Goal: Task Accomplishment & Management: Use online tool/utility

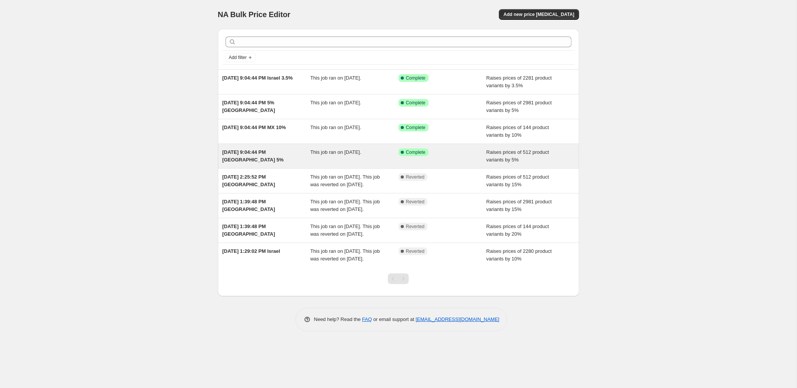
click at [242, 154] on span "[DATE] 9:04:44 PM [GEOGRAPHIC_DATA] 5%" at bounding box center [253, 155] width 61 height 13
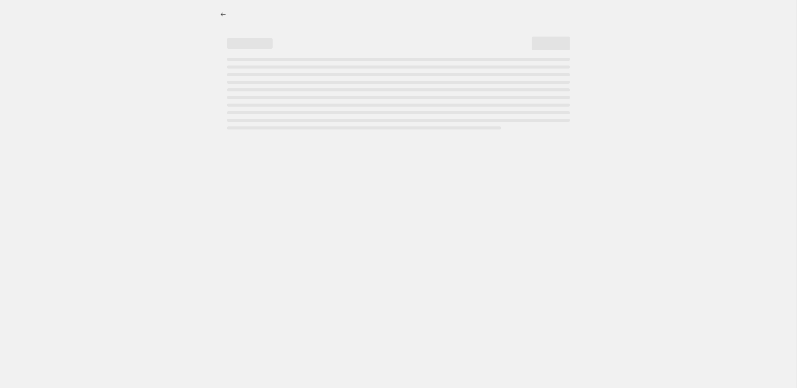
select select "percentage"
select select "vendor"
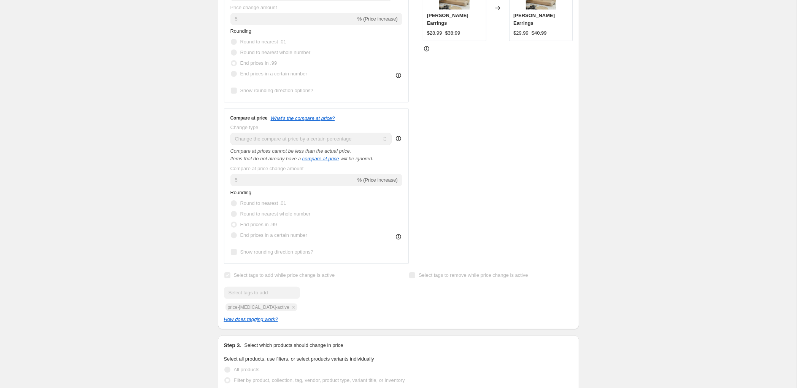
scroll to position [319, 0]
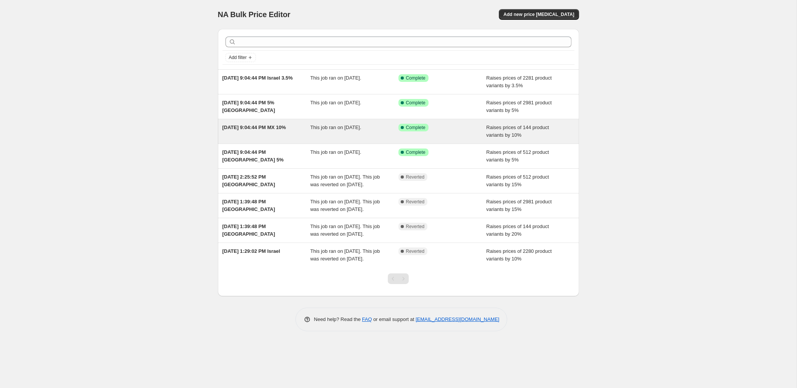
click at [251, 125] on span "[DATE] 9:04:44 PM MX 10%" at bounding box center [255, 127] width 64 height 6
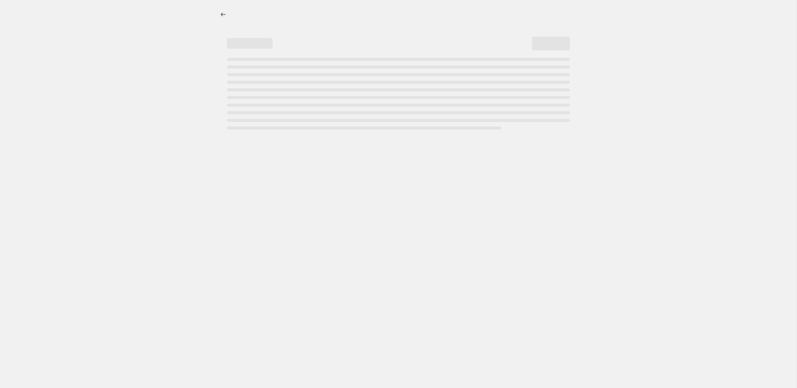
select select "percentage"
select select "vendor"
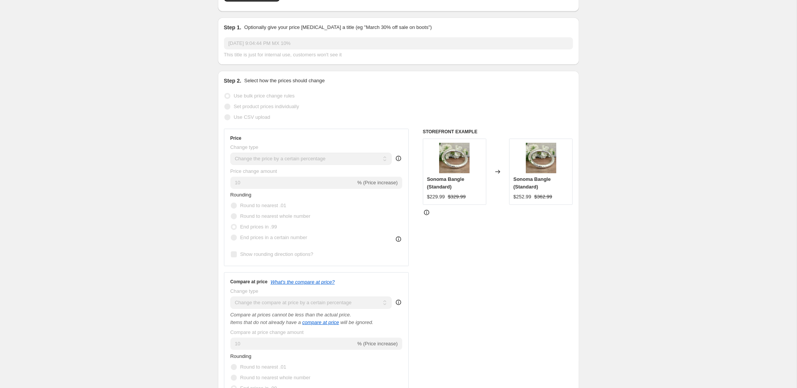
scroll to position [40, 0]
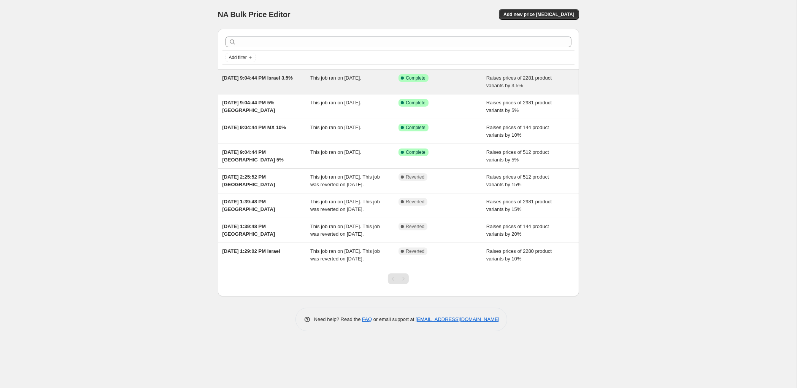
click at [256, 81] on span "[DATE] 9:04:44 PM Israel 3.5%" at bounding box center [258, 78] width 70 height 6
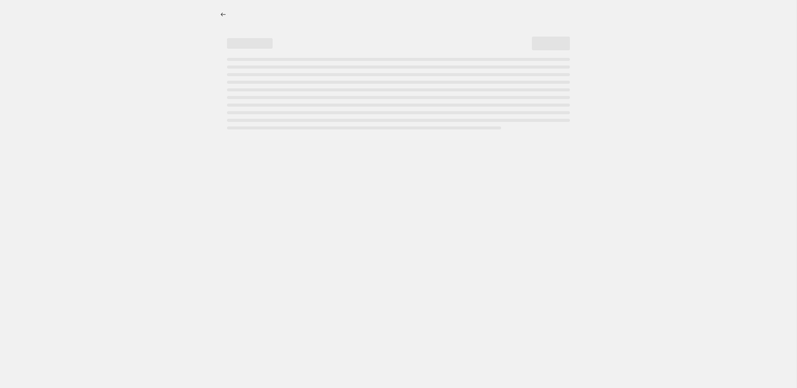
select select "percentage"
select select "vendor"
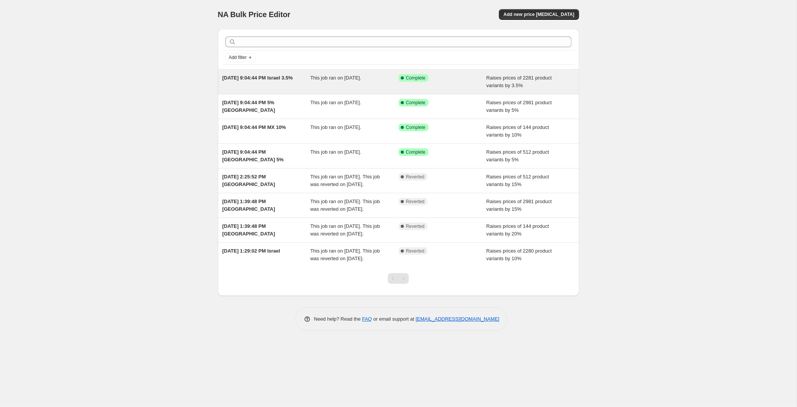
click at [416, 78] on span "Complete" at bounding box center [415, 78] width 19 height 6
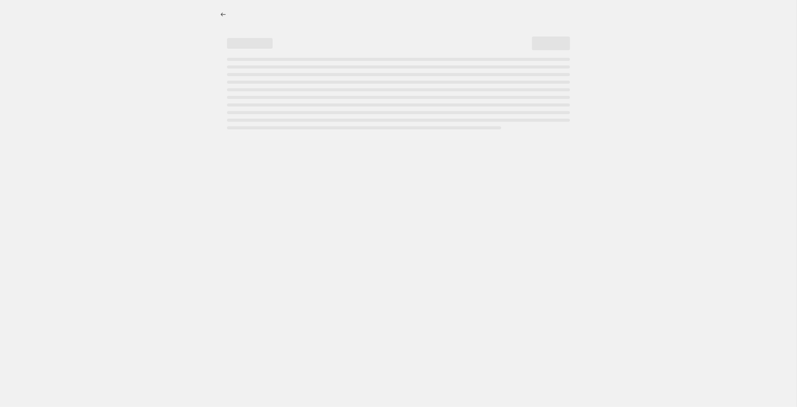
select select "percentage"
select select "vendor"
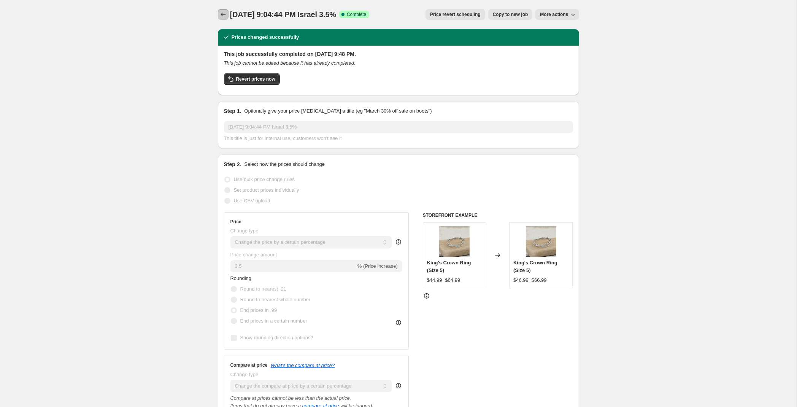
click at [222, 15] on icon "Price change jobs" at bounding box center [223, 15] width 5 height 4
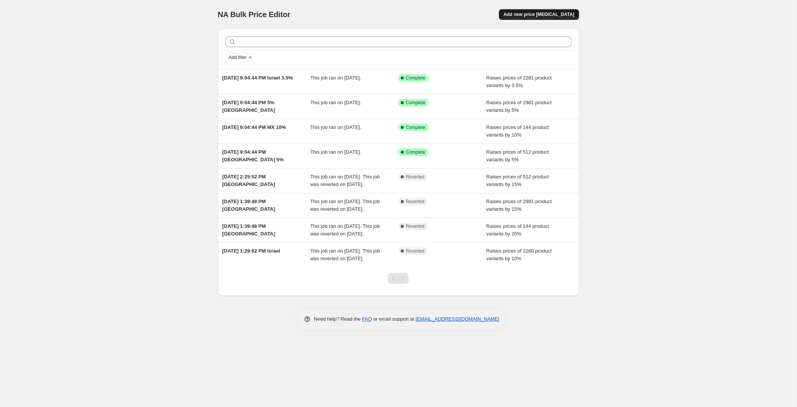
click at [547, 16] on span "Add new price [MEDICAL_DATA]" at bounding box center [539, 14] width 71 height 6
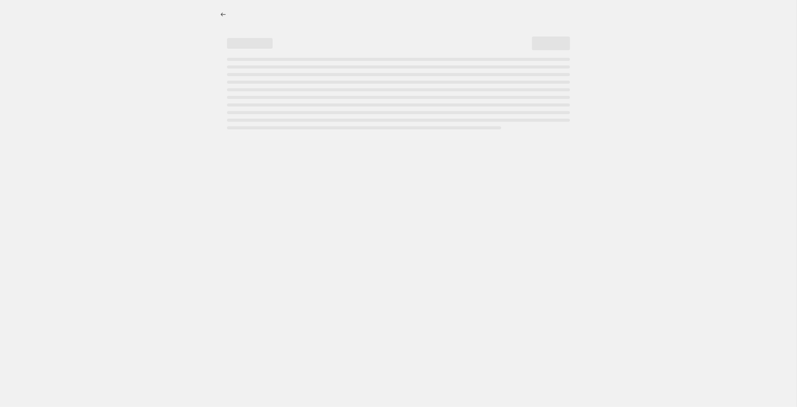
select select "percentage"
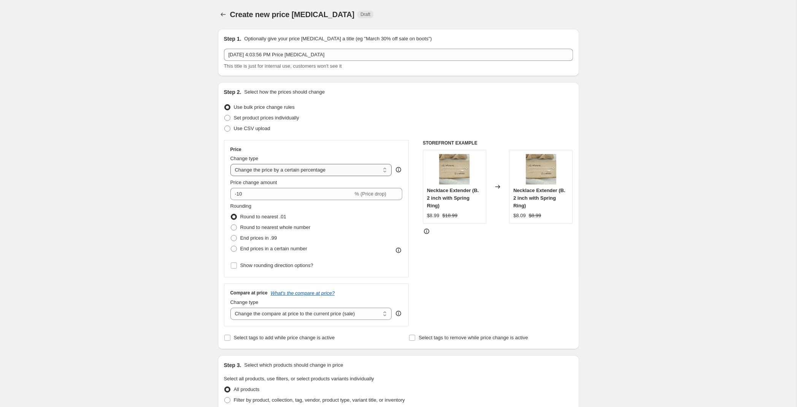
click at [230, 164] on select "Change the price to a certain amount Change the price by a certain amount Chang…" at bounding box center [311, 170] width 162 height 12
click at [281, 169] on select "Change the price to a certain amount Change the price by a certain amount Chang…" at bounding box center [311, 170] width 162 height 12
click at [272, 195] on input "-10" at bounding box center [291, 194] width 123 height 12
drag, startPoint x: 272, startPoint y: 195, endPoint x: 140, endPoint y: 184, distance: 132.4
click at [230, 188] on input "-10" at bounding box center [291, 194] width 123 height 12
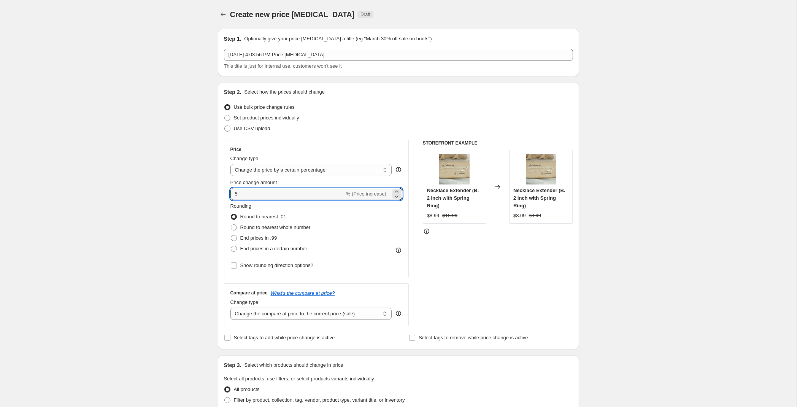
type input "5"
click at [274, 239] on span "End prices in .99" at bounding box center [258, 238] width 37 height 6
click at [231, 235] on input "End prices in .99" at bounding box center [231, 235] width 0 height 0
radio input "true"
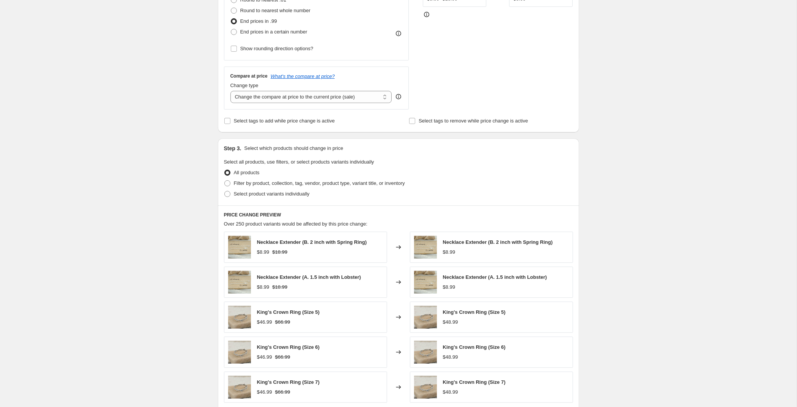
scroll to position [240, 0]
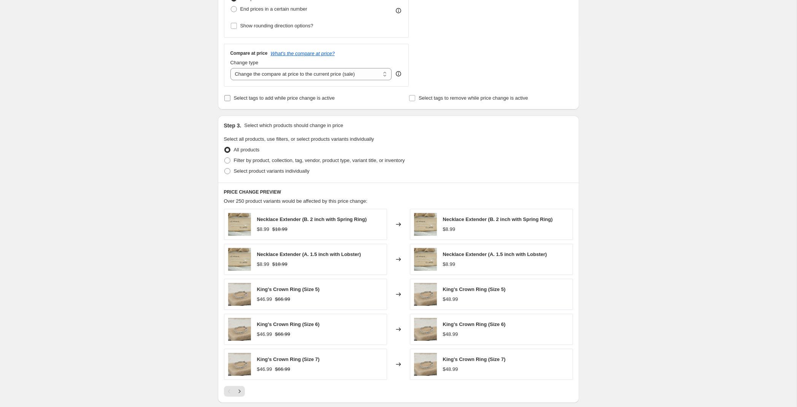
click at [316, 101] on span "Select tags to add while price change is active" at bounding box center [284, 98] width 101 height 6
click at [230, 101] on input "Select tags to add while price change is active" at bounding box center [227, 98] width 6 height 6
checkbox input "true"
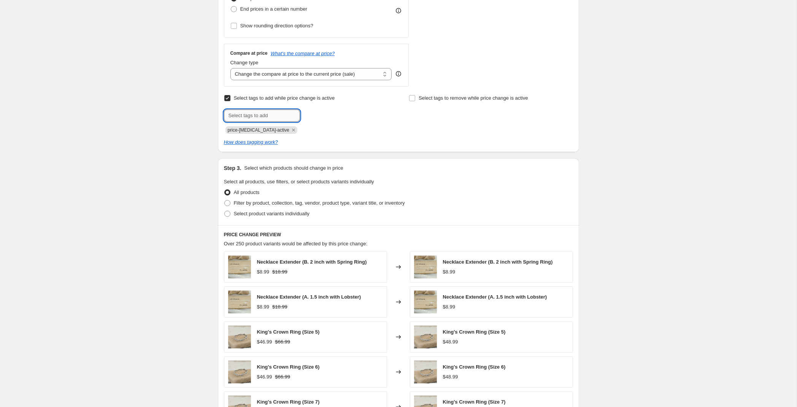
click at [278, 117] on input "text" at bounding box center [262, 116] width 76 height 12
type input "[DATE] Silver Increase 5%"
click at [344, 118] on button "Add [DATE] Silv..." at bounding box center [325, 115] width 47 height 11
click at [290, 132] on icon "Remove price-change-job-active" at bounding box center [293, 130] width 7 height 7
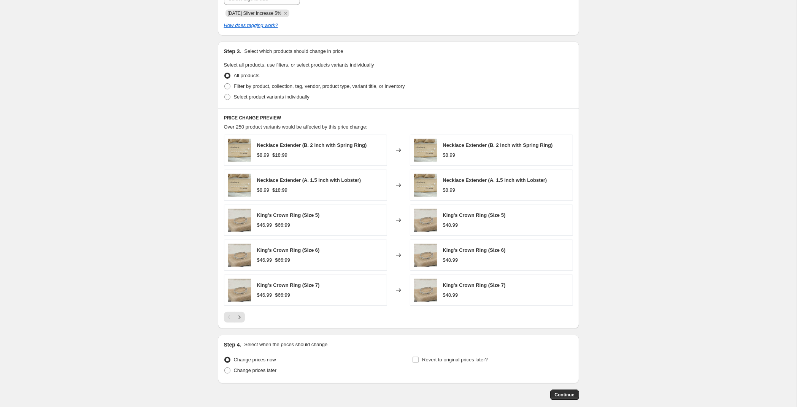
scroll to position [398, 0]
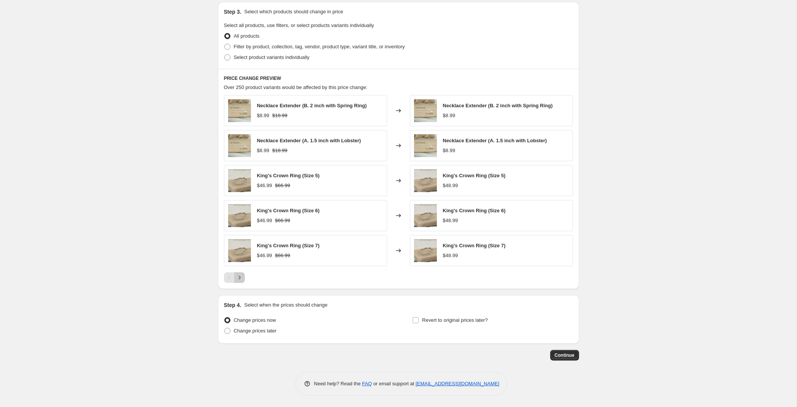
click at [240, 279] on icon "Next" at bounding box center [240, 278] width 8 height 8
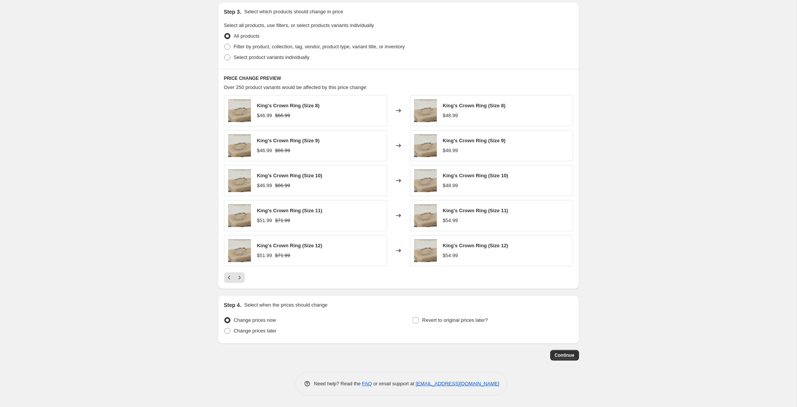
click at [245, 278] on div at bounding box center [398, 277] width 349 height 11
click at [241, 278] on icon "Next" at bounding box center [240, 278] width 8 height 8
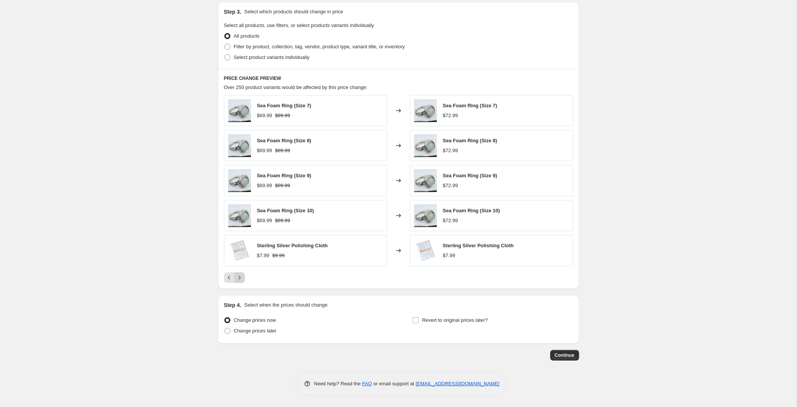
click at [241, 278] on icon "Next" at bounding box center [240, 278] width 8 height 8
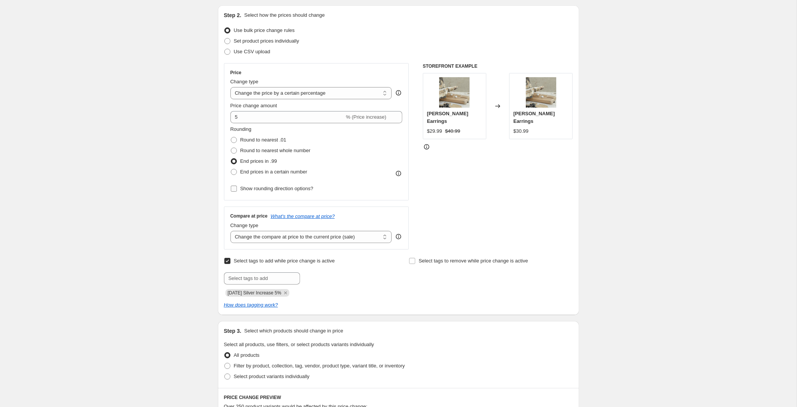
scroll to position [80, 0]
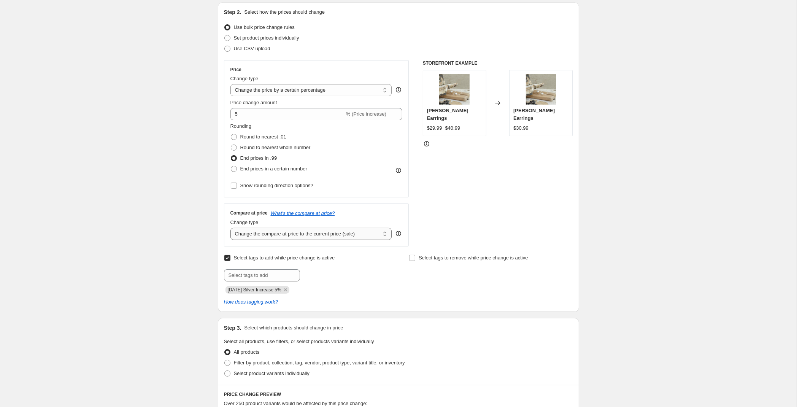
click at [230, 228] on select "Change the compare at price to the current price (sale) Change the compare at p…" at bounding box center [311, 234] width 162 height 12
select select "percentage"
click option "Change the compare at price by a certain percentage" at bounding box center [0, 0] width 0 height 0
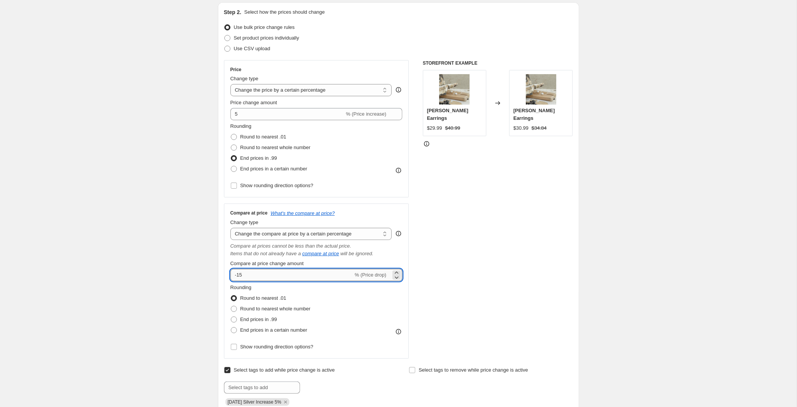
click at [259, 278] on input "-15" at bounding box center [291, 275] width 123 height 12
drag, startPoint x: 267, startPoint y: 272, endPoint x: 182, endPoint y: 272, distance: 84.4
click at [230, 272] on input "-15" at bounding box center [291, 275] width 123 height 12
type input "5"
click at [340, 297] on div "Rounding Round to nearest .01 Round to nearest whole number End prices in .99 E…" at bounding box center [316, 310] width 172 height 52
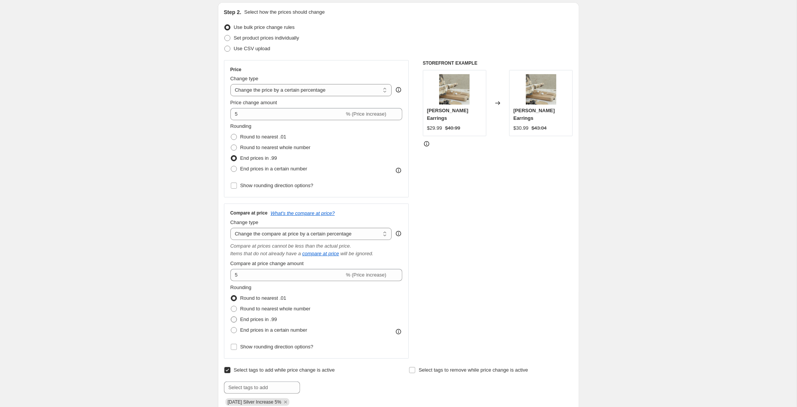
click at [253, 319] on span "End prices in .99" at bounding box center [258, 319] width 37 height 6
click at [231, 317] on input "End prices in .99" at bounding box center [231, 316] width 0 height 0
radio input "true"
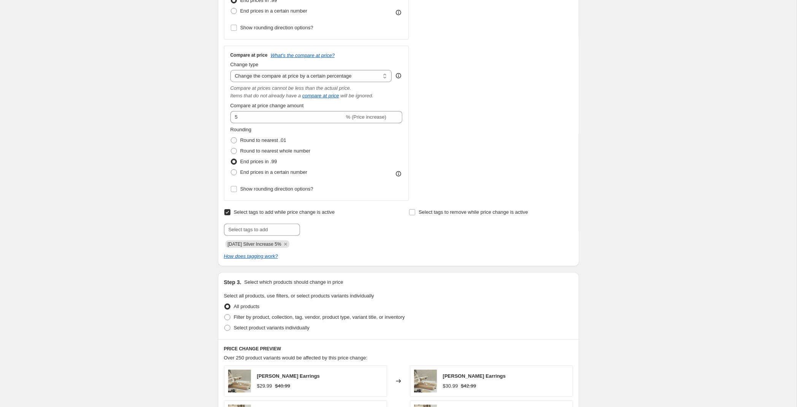
scroll to position [240, 0]
click at [321, 318] on span "Filter by product, collection, tag, vendor, product type, variant title, or inv…" at bounding box center [319, 315] width 171 height 6
click at [225, 313] on input "Filter by product, collection, tag, vendor, product type, variant title, or inv…" at bounding box center [224, 312] width 0 height 0
radio input "true"
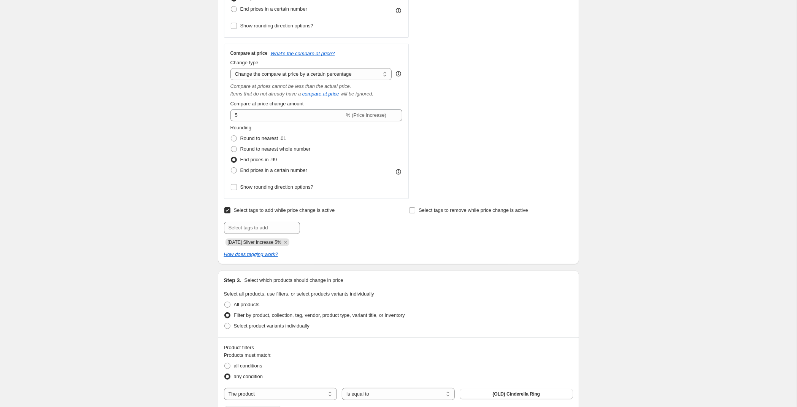
scroll to position [359, 0]
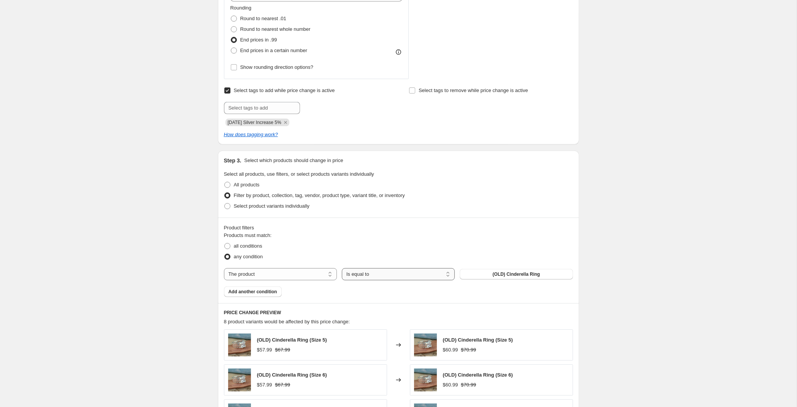
click at [342, 268] on select "Is equal to Is not equal to" at bounding box center [398, 274] width 113 height 12
click at [418, 279] on select "Is equal to Is not equal to" at bounding box center [398, 274] width 113 height 12
click at [224, 268] on select "The product The product's collection The product's tag The product's vendor The…" at bounding box center [280, 274] width 113 height 12
select select "product_status"
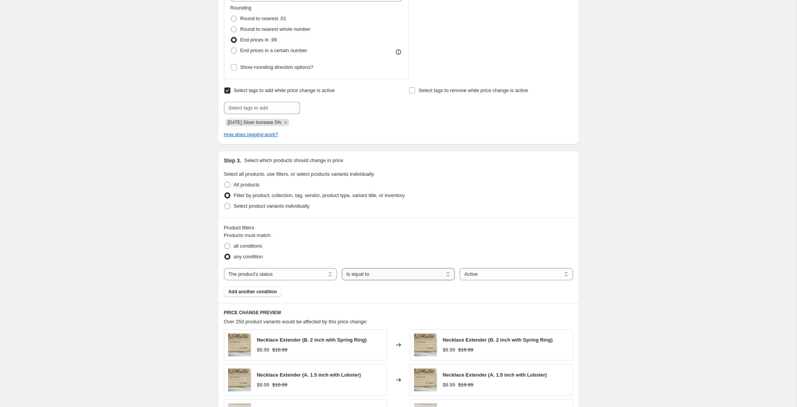
click at [342, 268] on select "Is equal to Is not equal to" at bounding box center [398, 274] width 113 height 12
click option "Is equal to" at bounding box center [0, 0] width 0 height 0
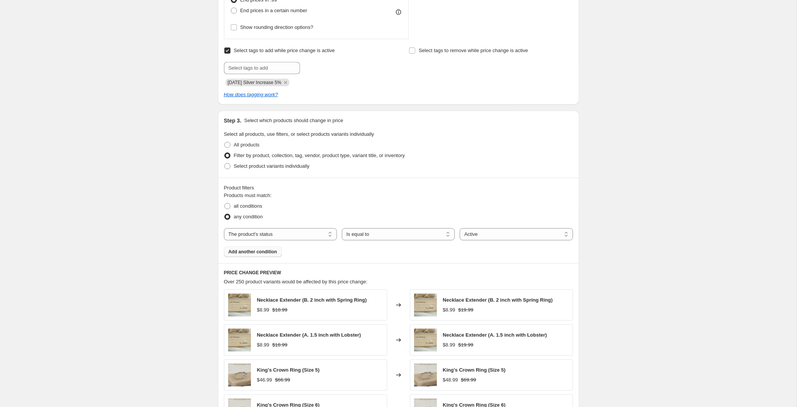
scroll to position [439, 0]
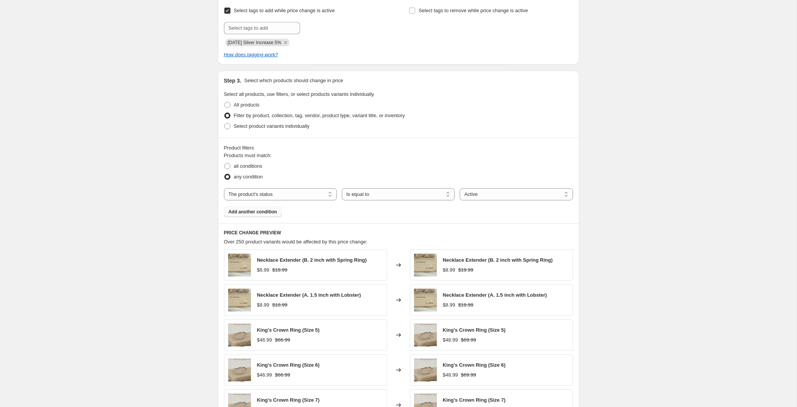
click at [275, 212] on button "Add another condition" at bounding box center [253, 212] width 58 height 11
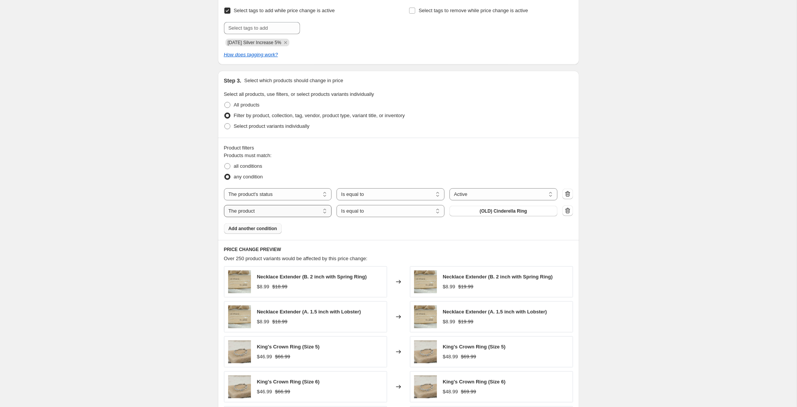
click at [224, 205] on select "The product The product's collection The product's tag The product's vendor The…" at bounding box center [278, 211] width 108 height 12
click at [568, 215] on icon "button" at bounding box center [568, 211] width 8 height 8
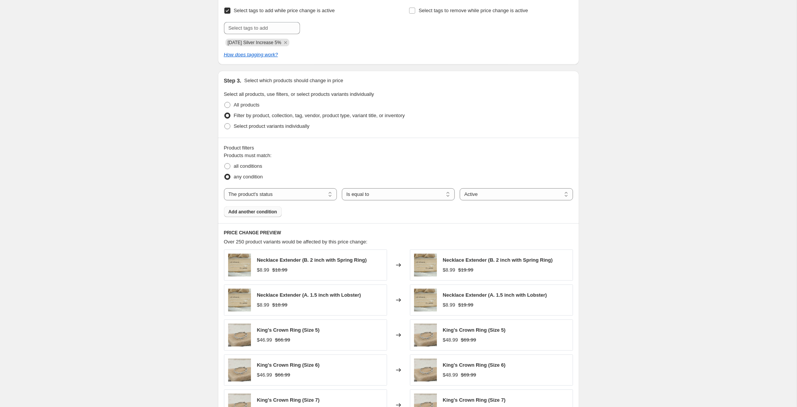
scroll to position [399, 0]
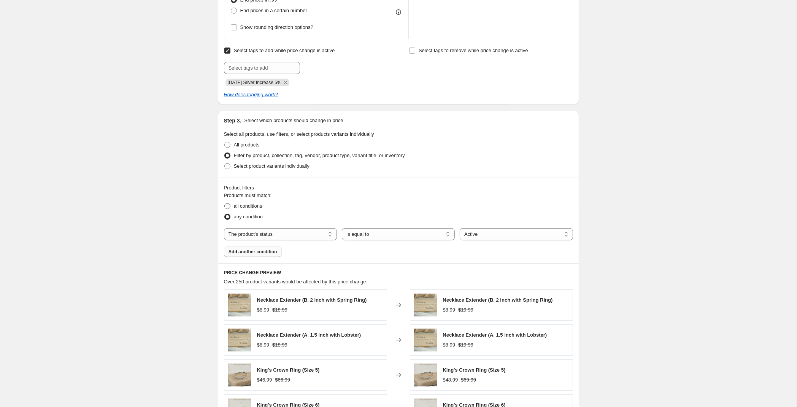
click at [245, 209] on span "all conditions" at bounding box center [248, 206] width 29 height 6
click at [225, 203] on input "all conditions" at bounding box center [224, 203] width 0 height 0
radio input "true"
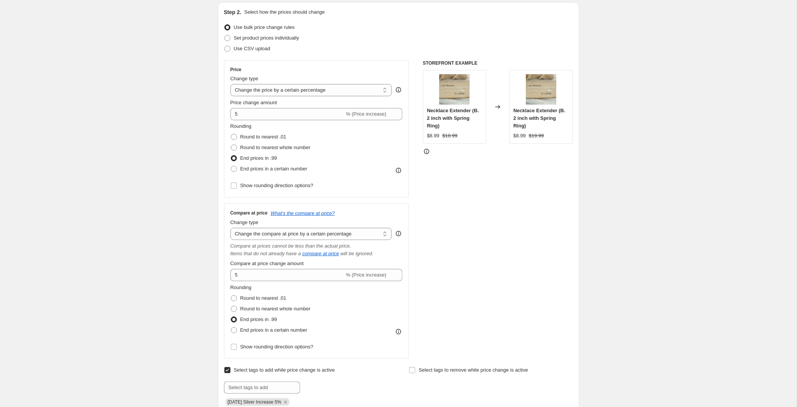
scroll to position [0, 0]
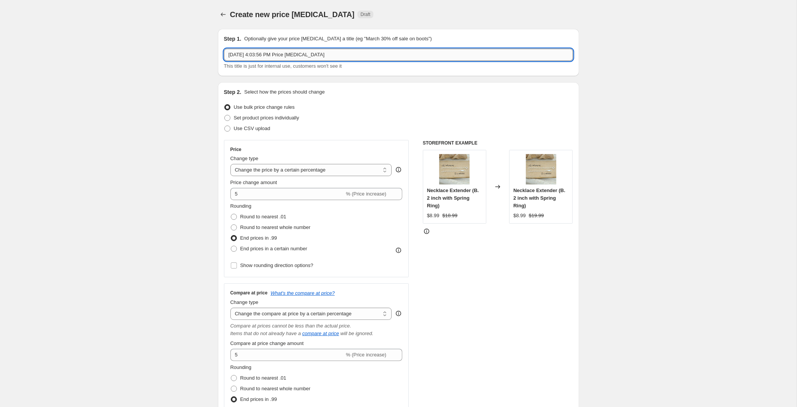
drag, startPoint x: 338, startPoint y: 57, endPoint x: 76, endPoint y: 69, distance: 262.3
click at [224, 61] on input "[DATE] 4:03:56 PM Price [MEDICAL_DATA]" at bounding box center [398, 55] width 349 height 12
type input "[DATE], 5% for Silver Increase"
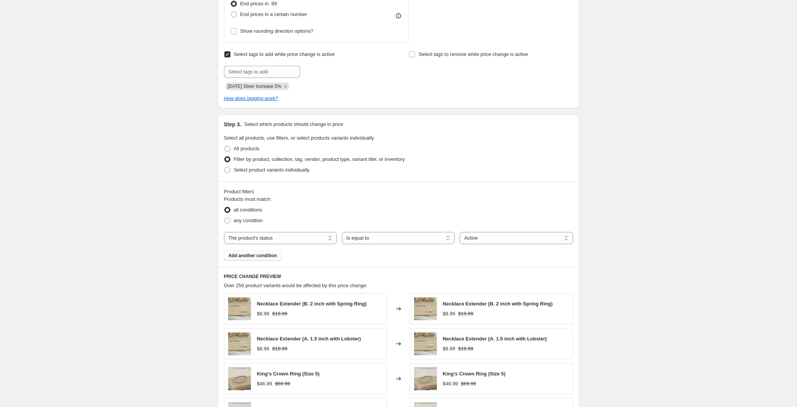
scroll to position [399, 0]
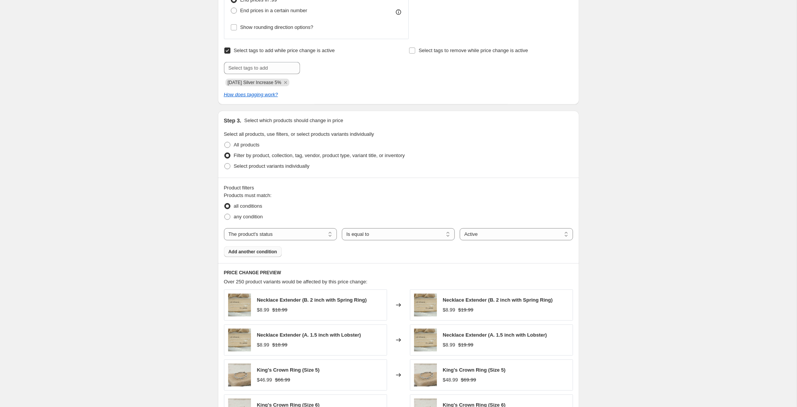
click at [249, 254] on span "Add another condition" at bounding box center [253, 252] width 49 height 6
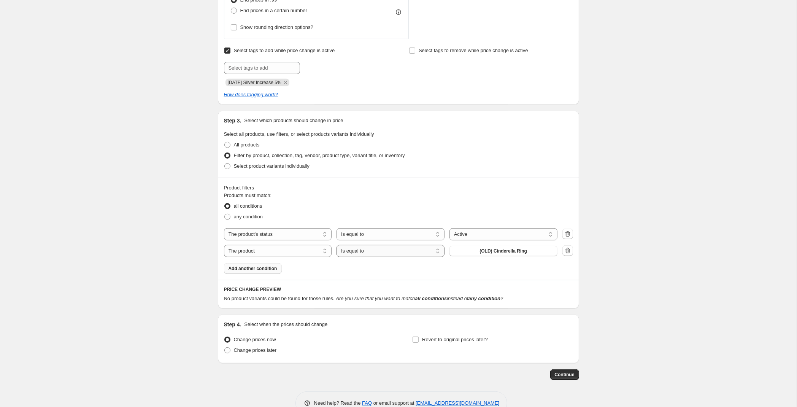
click at [337, 245] on select "Is equal to Is not equal to" at bounding box center [391, 251] width 108 height 12
select select "not_equal"
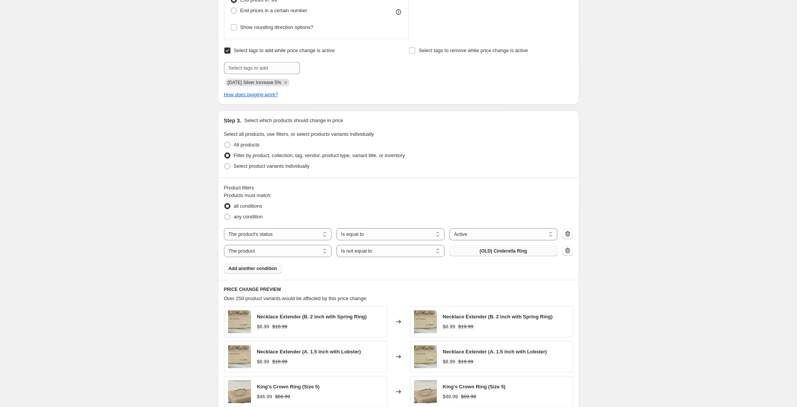
click at [483, 251] on span "(OLD) Cinderella Ring" at bounding box center [504, 251] width 48 height 6
click at [260, 270] on span "Add another condition" at bounding box center [253, 268] width 49 height 6
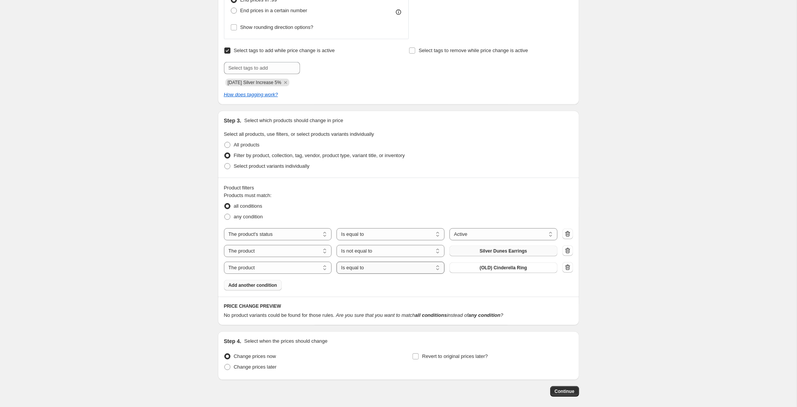
click at [337, 262] on select "Is equal to Is not equal to" at bounding box center [391, 268] width 108 height 12
select select "not_equal"
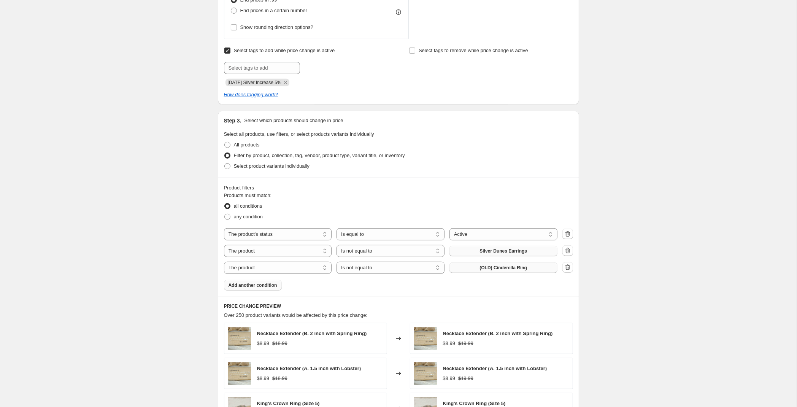
click at [487, 270] on span "(OLD) Cinderella Ring" at bounding box center [504, 268] width 48 height 6
click at [255, 291] on button "Add another condition" at bounding box center [253, 285] width 58 height 11
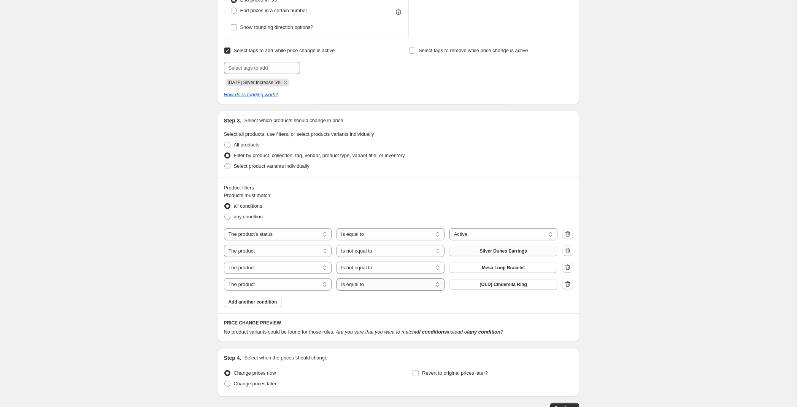
click at [337, 278] on select "Is equal to Is not equal to" at bounding box center [391, 284] width 108 height 12
select select "not_equal"
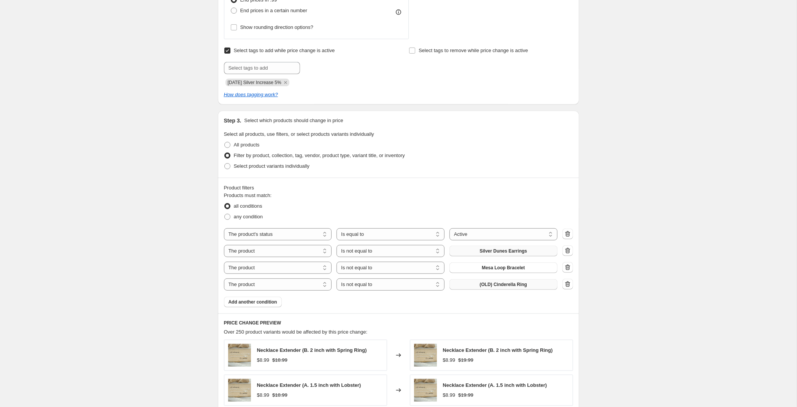
click at [483, 287] on span "(OLD) Cinderella Ring" at bounding box center [504, 284] width 48 height 6
click at [258, 302] on span "Add another condition" at bounding box center [253, 302] width 49 height 6
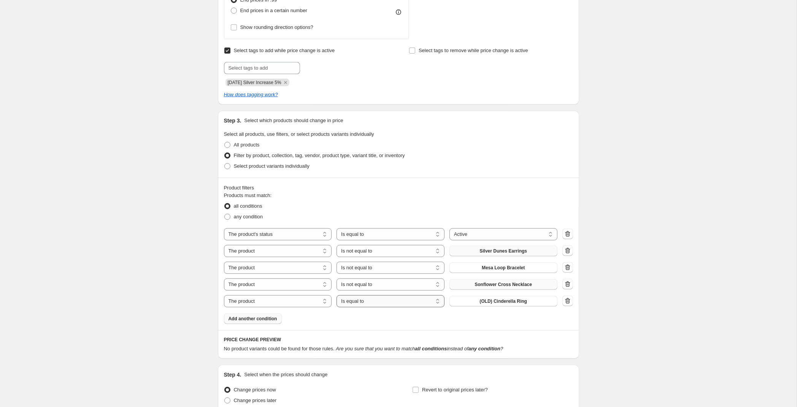
click at [337, 295] on select "Is equal to Is not equal to" at bounding box center [391, 301] width 108 height 12
select select "not_equal"
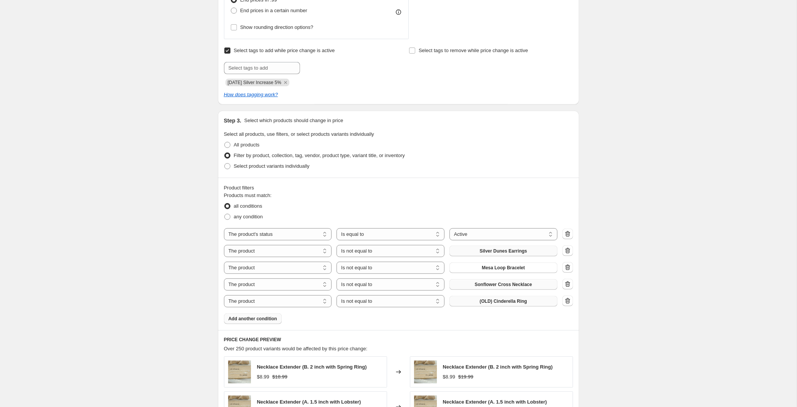
click at [490, 304] on span "(OLD) Cinderella Ring" at bounding box center [504, 301] width 48 height 6
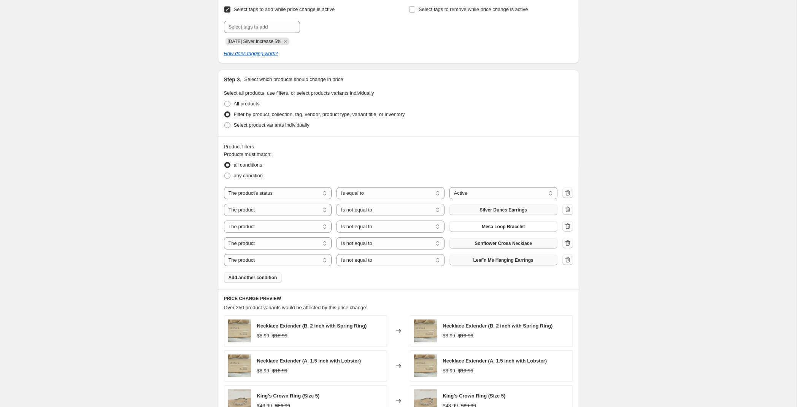
scroll to position [479, 0]
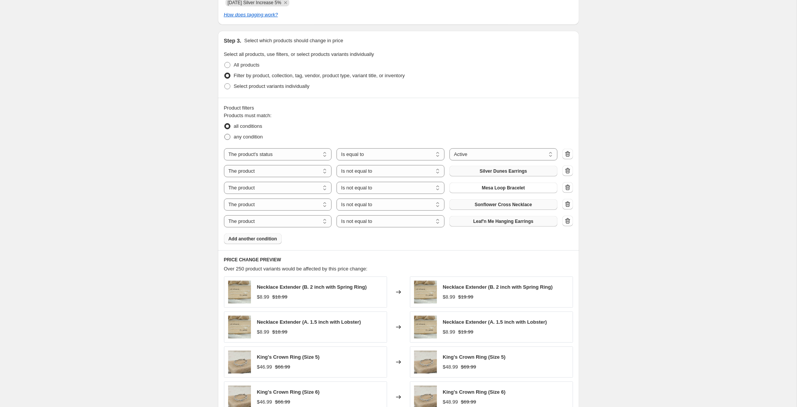
click at [245, 139] on span "any condition" at bounding box center [248, 137] width 29 height 6
click at [225, 134] on input "any condition" at bounding box center [224, 134] width 0 height 0
radio input "true"
click at [240, 129] on span "all conditions" at bounding box center [248, 126] width 29 height 6
click at [225, 124] on input "all conditions" at bounding box center [224, 123] width 0 height 0
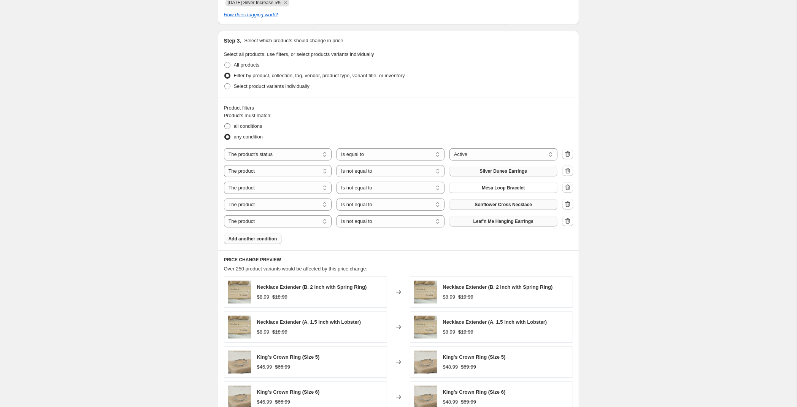
radio input "true"
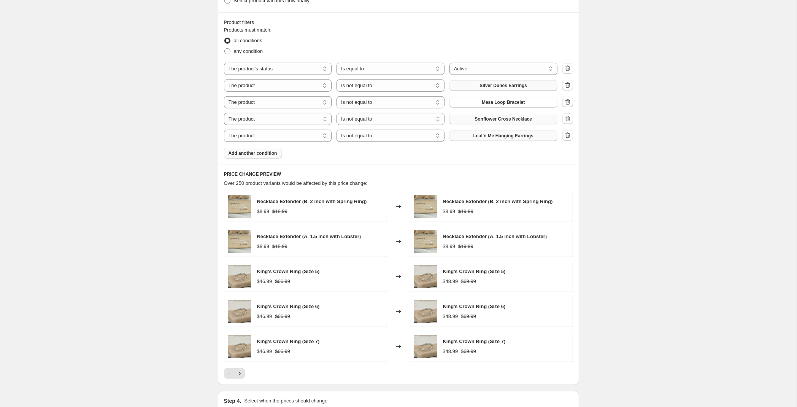
scroll to position [663, 0]
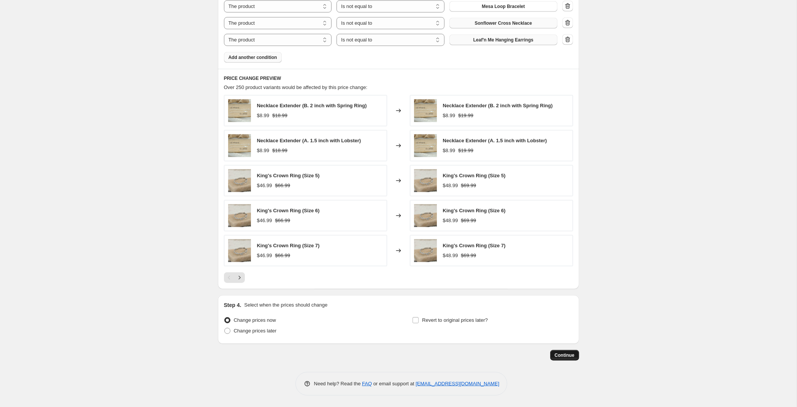
click at [567, 356] on span "Continue" at bounding box center [565, 355] width 20 height 6
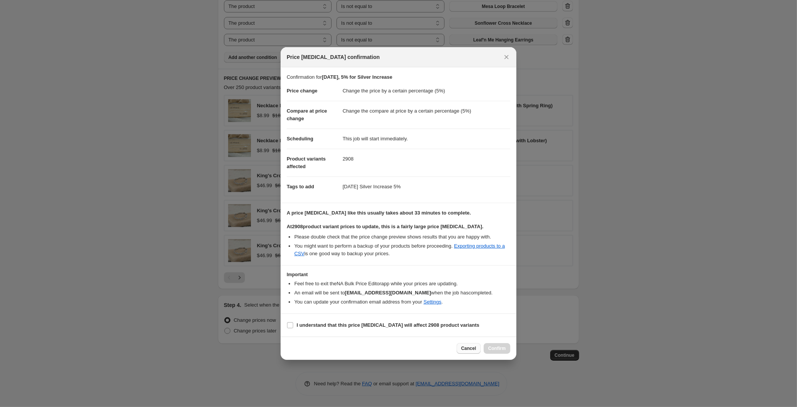
click at [469, 346] on span "Cancel" at bounding box center [468, 348] width 15 height 6
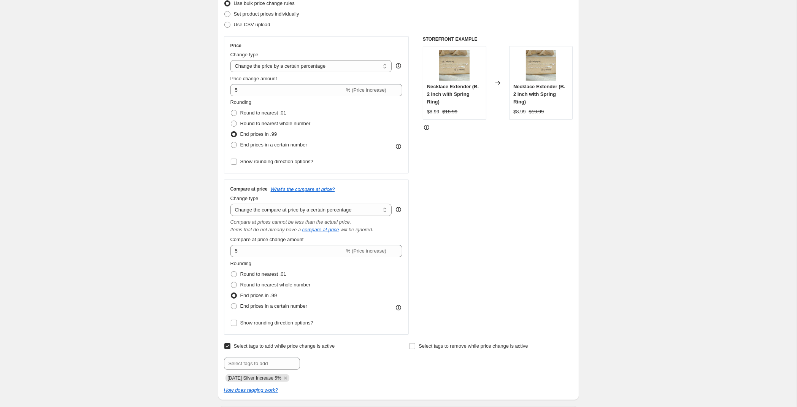
scroll to position [0, 0]
